Goal: Transaction & Acquisition: Download file/media

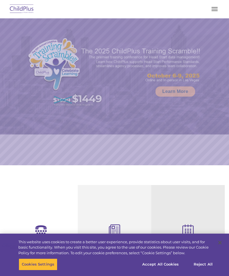
select select "MEDIUM"
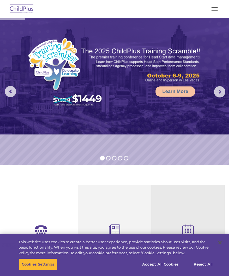
click at [211, 9] on button "button" at bounding box center [214, 9] width 12 height 9
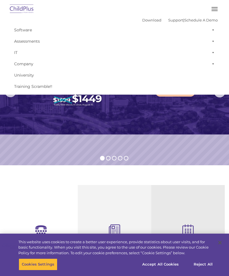
click at [17, 9] on img at bounding box center [21, 9] width 27 height 13
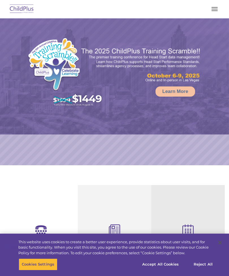
select select "MEDIUM"
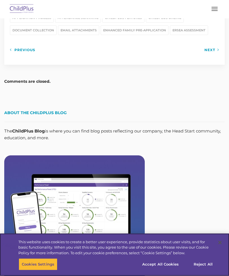
scroll to position [812, 0]
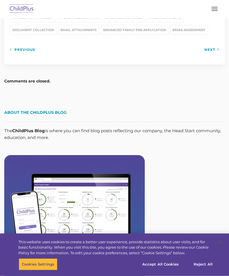
click at [215, 10] on span "button" at bounding box center [214, 10] width 6 height 1
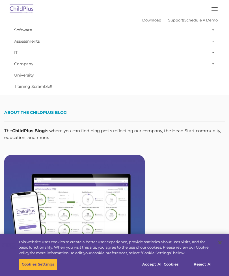
click at [145, 21] on link "Download" at bounding box center [151, 20] width 19 height 5
